Goal: Use online tool/utility: Utilize a website feature to perform a specific function

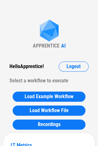
click at [38, 66] on div "Hello Apprentice !" at bounding box center [26, 66] width 34 height 10
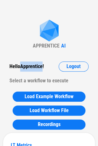
click at [38, 66] on div "Hello Apprentice !" at bounding box center [26, 66] width 34 height 10
click at [37, 66] on div "Hello Apprentice !" at bounding box center [26, 66] width 34 height 10
click at [45, 69] on div "Hello Apprentice ! Logout" at bounding box center [48, 66] width 79 height 10
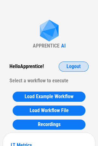
click at [65, 63] on button "Logout" at bounding box center [74, 66] width 30 height 10
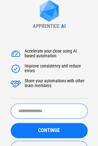
click at [39, 112] on input "text" at bounding box center [49, 110] width 77 height 15
type input "**********"
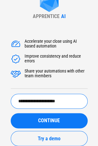
scroll to position [11, 0]
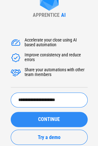
click at [45, 117] on span "CONTINUE" at bounding box center [49, 119] width 22 height 5
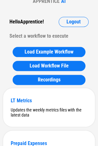
scroll to position [0, 0]
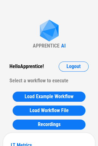
click at [20, 67] on div "Hello Apprentice !" at bounding box center [26, 66] width 34 height 10
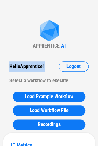
click at [20, 67] on div "Hello Apprentice !" at bounding box center [26, 66] width 34 height 10
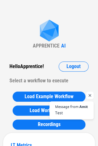
click at [45, 82] on div "Select a workflow to execute" at bounding box center [48, 80] width 79 height 10
click at [72, 107] on span "Message from" at bounding box center [67, 106] width 24 height 3
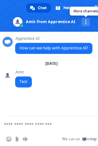
click at [83, 24] on link "More channels" at bounding box center [85, 22] width 9 height 9
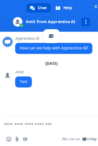
click at [83, 24] on link at bounding box center [85, 22] width 9 height 9
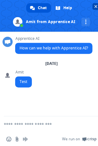
click at [94, 8] on span "Close chat" at bounding box center [96, 6] width 7 height 7
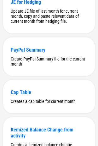
scroll to position [726, 0]
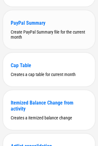
click at [37, 39] on div "Create PayPal Summary file for the current month" at bounding box center [49, 34] width 77 height 10
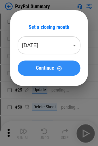
click at [39, 66] on span "Continue" at bounding box center [45, 67] width 18 height 5
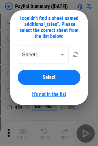
click at [44, 91] on link "It's not in the list" at bounding box center [49, 94] width 34 height 6
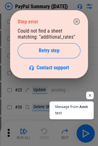
click at [75, 21] on icon "button" at bounding box center [77, 21] width 6 height 6
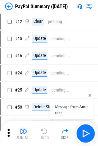
click at [78, 5] on img at bounding box center [79, 6] width 5 height 5
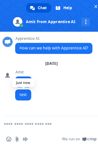
click at [22, 97] on span "test" at bounding box center [23, 94] width 7 height 5
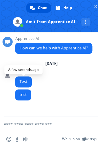
click at [23, 82] on span "Test" at bounding box center [24, 81] width 8 height 5
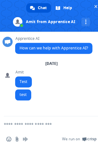
click at [45, 46] on span "How can we help with Apprentice AI?" at bounding box center [54, 47] width 69 height 5
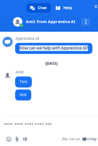
click at [45, 46] on span "How can we help with Apprentice AI?" at bounding box center [54, 47] width 69 height 5
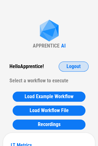
click at [71, 68] on span "Logout" at bounding box center [74, 66] width 14 height 5
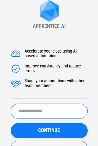
click at [31, 111] on input "text" at bounding box center [49, 110] width 77 height 15
type input "****"
click at [11, 123] on button "CONTINUE" at bounding box center [49, 130] width 77 height 15
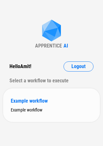
click at [38, 102] on div "Example workflow" at bounding box center [51, 101] width 81 height 6
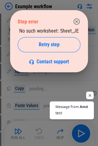
click at [78, 19] on icon "button" at bounding box center [77, 21] width 6 height 6
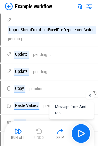
click at [79, 6] on img at bounding box center [79, 6] width 5 height 5
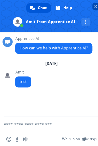
click at [96, 6] on span "Close chat" at bounding box center [95, 6] width 3 height 4
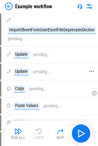
click at [40, 66] on div "Update pending..." at bounding box center [46, 71] width 90 height 15
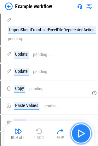
click at [78, 128] on img "button" at bounding box center [81, 133] width 10 height 10
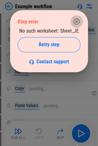
click at [77, 25] on icon "button" at bounding box center [77, 22] width 8 height 8
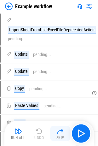
click at [59, 128] on img "button" at bounding box center [61, 131] width 8 height 8
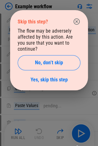
click at [49, 77] on div "Skip this step? The flow may be adversely affected by this action. Are you sure…" at bounding box center [49, 50] width 78 height 80
click at [45, 76] on link "Yes, skip this step" at bounding box center [49, 79] width 37 height 6
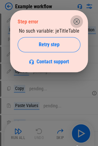
click at [76, 25] on icon "button" at bounding box center [77, 22] width 8 height 8
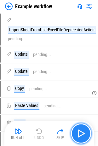
click at [80, 127] on button "button" at bounding box center [81, 133] width 20 height 20
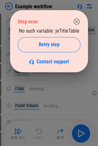
click at [44, 32] on div "No such variable: jeTitleTable Retry step Contact support" at bounding box center [49, 46] width 63 height 37
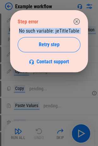
click at [44, 32] on div "No such variable: jeTitleTable Retry step Contact support" at bounding box center [49, 46] width 63 height 37
click at [78, 23] on icon "button" at bounding box center [77, 22] width 8 height 8
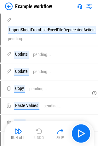
click at [11, 8] on img at bounding box center [9, 7] width 8 height 8
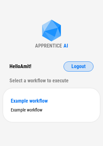
click at [74, 68] on span "Logout" at bounding box center [78, 66] width 14 height 5
